Goal: Obtain resource: Download file/media

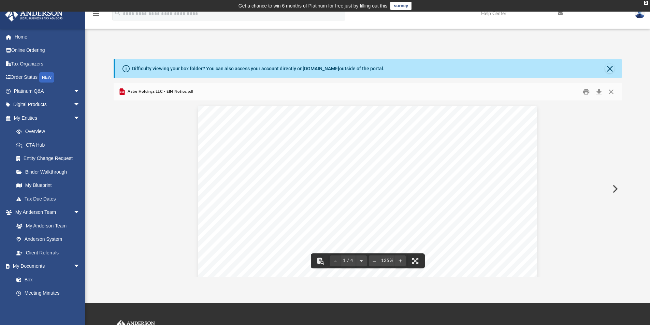
scroll to position [150, 503]
click at [610, 89] on button "Close" at bounding box center [611, 92] width 12 height 11
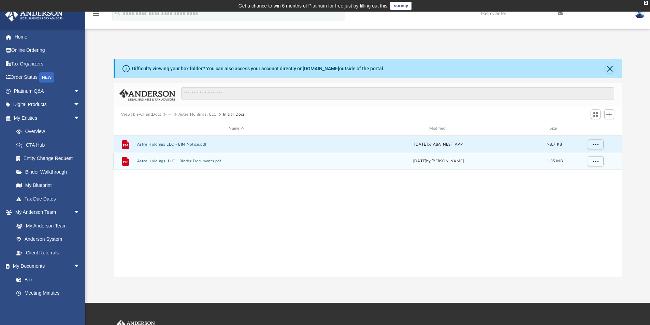
click at [175, 160] on button "Astre Holdings, LLC - Binder Documents.pdf" at bounding box center [236, 161] width 199 height 4
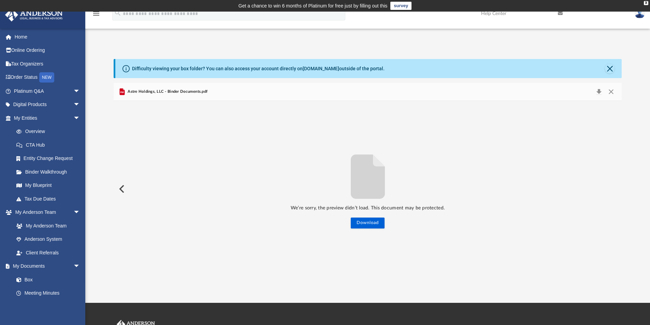
click at [142, 93] on span "Astre Holdings, LLC - Binder Documents.pdf" at bounding box center [166, 92] width 81 height 6
click at [362, 221] on button "Download" at bounding box center [368, 223] width 34 height 11
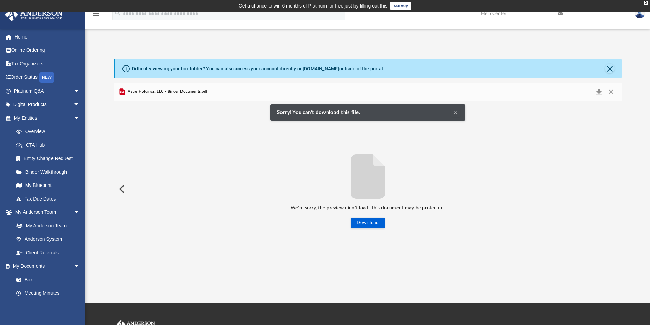
click at [453, 111] on button "Clear Notification" at bounding box center [455, 112] width 8 height 8
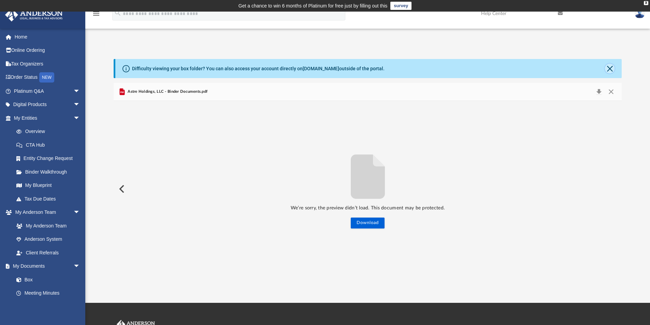
click at [611, 64] on button "Close" at bounding box center [610, 69] width 10 height 10
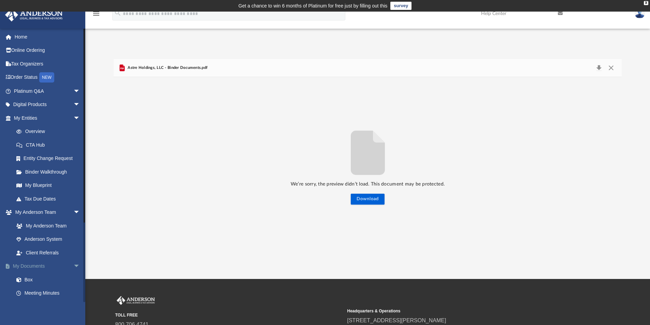
click at [36, 263] on link "My Documents arrow_drop_down" at bounding box center [48, 267] width 86 height 14
click at [28, 278] on link "Box" at bounding box center [50, 280] width 81 height 14
click at [143, 65] on span "Astre Holdings, LLC - Binder Documents.pdf" at bounding box center [166, 68] width 81 height 6
click at [168, 65] on span "Astre Holdings, LLC - Binder Documents.pdf" at bounding box center [166, 68] width 81 height 6
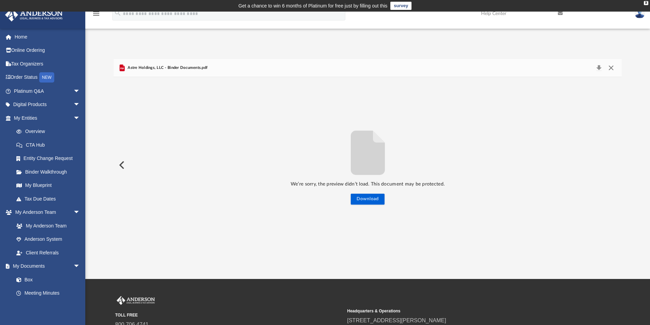
click at [611, 68] on button "Close" at bounding box center [611, 68] width 12 height 10
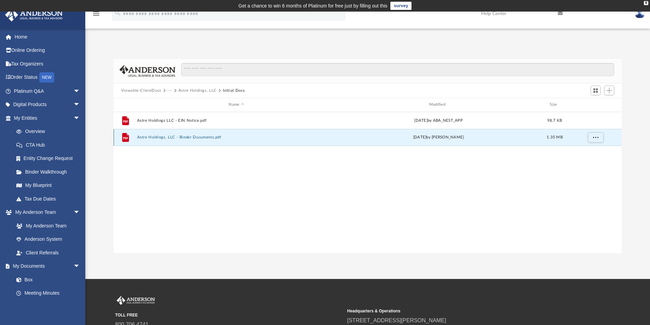
click at [148, 135] on button "Astre Holdings, LLC - Binder Documents.pdf" at bounding box center [236, 137] width 199 height 4
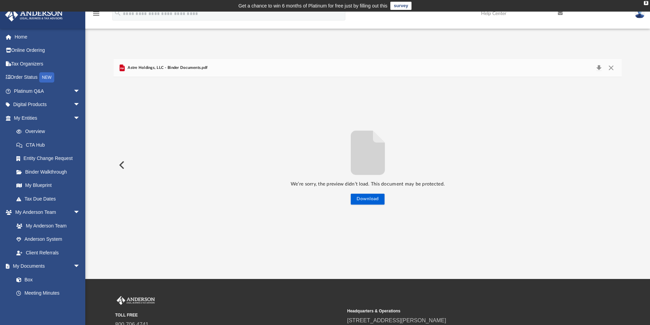
click at [121, 163] on button "Preview" at bounding box center [121, 165] width 15 height 19
click at [121, 163] on div "We’re sorry, the preview didn’t load. This document may be protected. Download" at bounding box center [368, 165] width 508 height 79
click at [611, 66] on button "Close" at bounding box center [611, 68] width 12 height 10
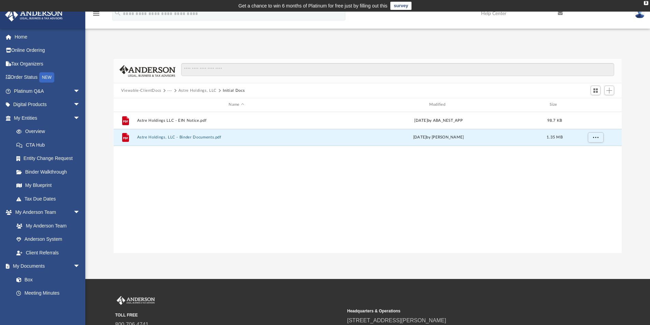
click at [191, 87] on div "Viewable-ClientDocs ··· Astre Holdings, LLC Initial Docs" at bounding box center [368, 90] width 508 height 15
click at [190, 89] on button "Astre Holdings, LLC" at bounding box center [197, 91] width 38 height 6
click at [154, 89] on button "Viewable-ClientDocs" at bounding box center [141, 91] width 40 height 6
click at [152, 89] on button "Viewable-ClientDocs" at bounding box center [141, 91] width 40 height 6
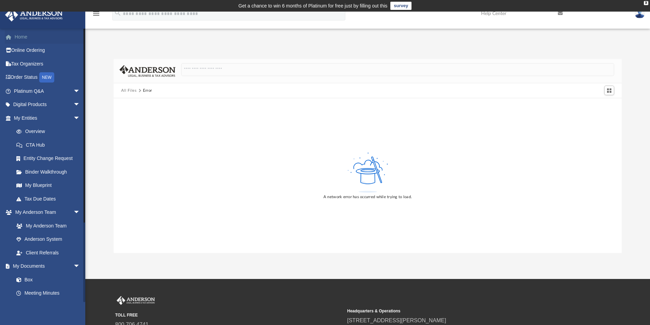
click at [22, 36] on link "Home" at bounding box center [48, 37] width 86 height 14
click at [21, 35] on link "Home" at bounding box center [48, 37] width 86 height 14
click at [28, 114] on link "My Entities arrow_drop_down" at bounding box center [48, 118] width 86 height 14
click at [28, 116] on link "My Entities arrow_drop_down" at bounding box center [48, 118] width 86 height 14
click at [48, 170] on link "Binder Walkthrough" at bounding box center [50, 172] width 81 height 14
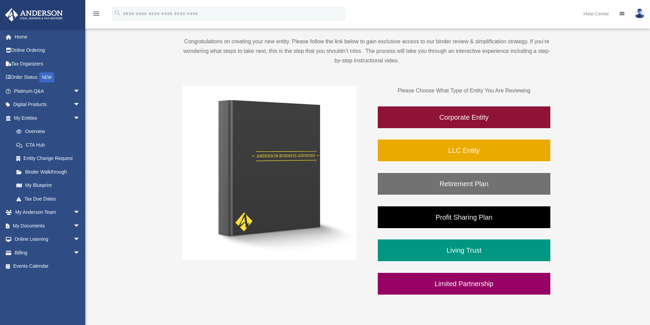
scroll to position [102, 0]
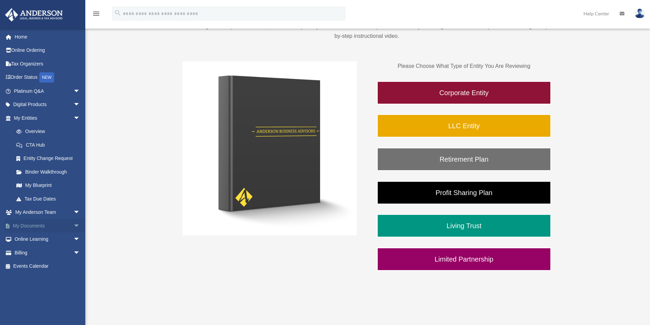
click at [32, 224] on link "My Documents arrow_drop_down" at bounding box center [48, 226] width 86 height 14
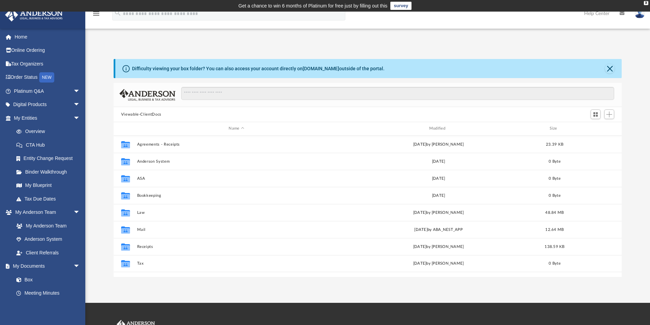
scroll to position [150, 503]
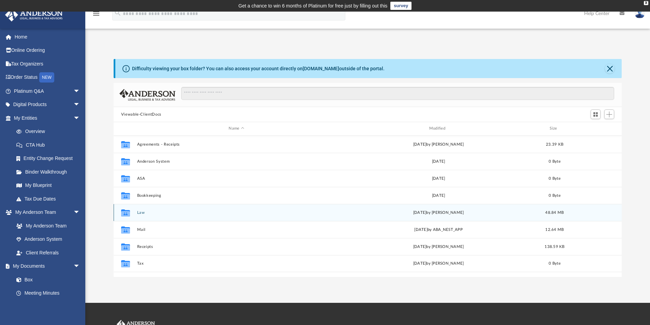
click at [139, 210] on button "Law" at bounding box center [236, 212] width 199 height 4
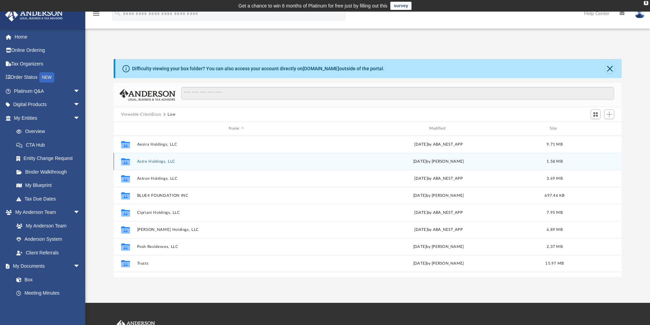
click at [152, 159] on div "Collaborated Folder Astre Holdings, LLC [DATE] by [PERSON_NAME] 1.58 MB" at bounding box center [368, 161] width 508 height 17
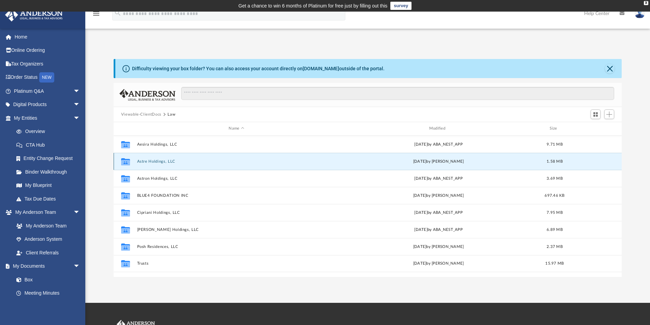
click at [152, 159] on button "Astre Holdings, LLC" at bounding box center [236, 161] width 199 height 4
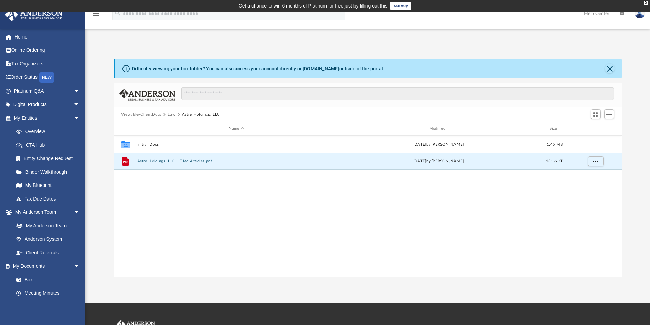
click at [152, 159] on button "Astre Holdings, LLC - Filed Articles.pdf" at bounding box center [236, 161] width 199 height 4
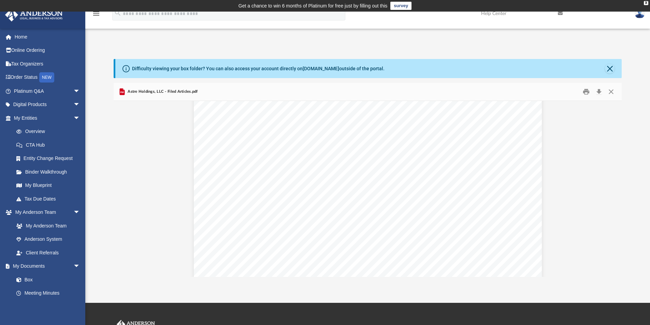
scroll to position [0, 0]
click at [610, 69] on button "Close" at bounding box center [610, 69] width 10 height 10
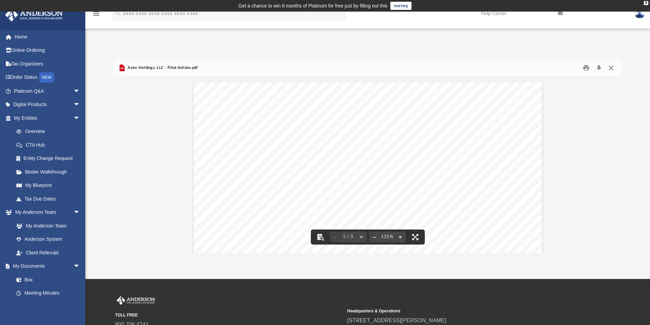
click at [609, 67] on button "Close" at bounding box center [611, 68] width 12 height 11
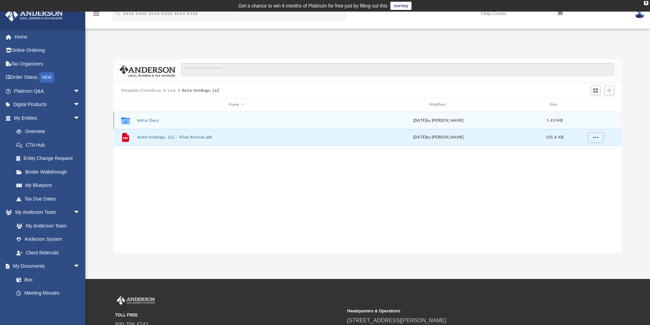
click at [152, 120] on button "Initial Docs" at bounding box center [236, 120] width 199 height 4
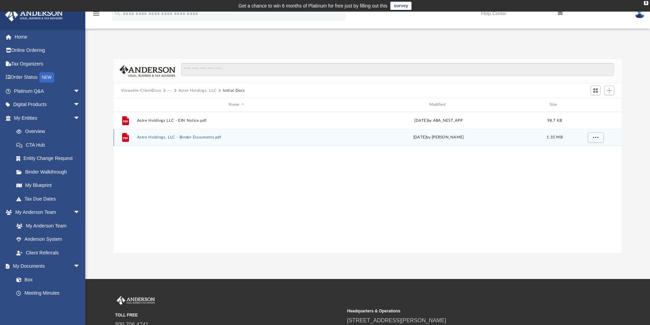
click at [186, 136] on button "Astre Holdings, LLC - Binder Documents.pdf" at bounding box center [236, 137] width 199 height 4
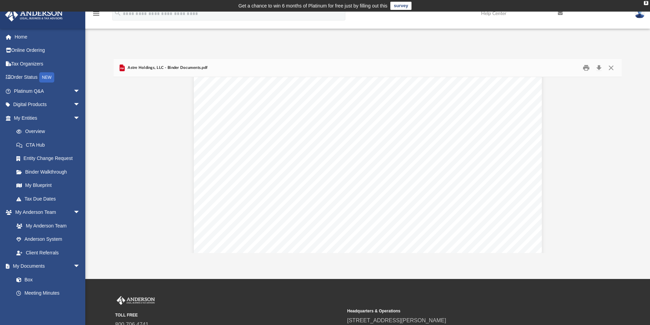
scroll to position [27111, 0]
